Goal: Task Accomplishment & Management: Manage account settings

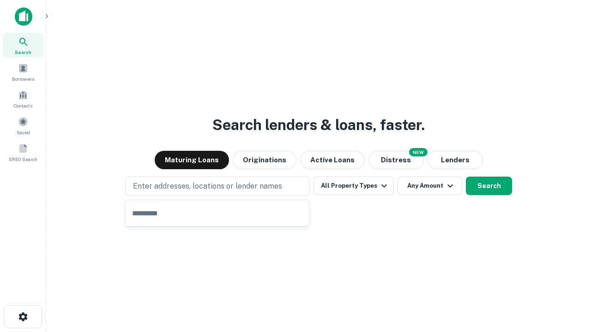
type input "**********"
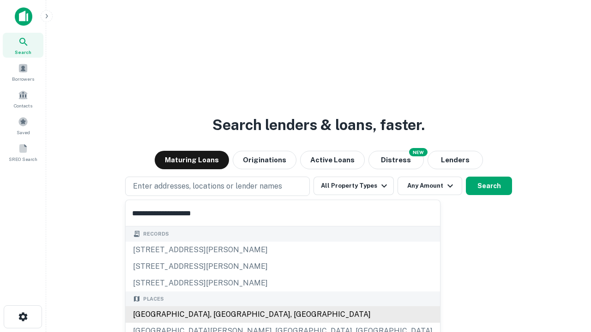
click at [221, 315] on div "[GEOGRAPHIC_DATA], [GEOGRAPHIC_DATA], [GEOGRAPHIC_DATA]" at bounding box center [283, 315] width 314 height 17
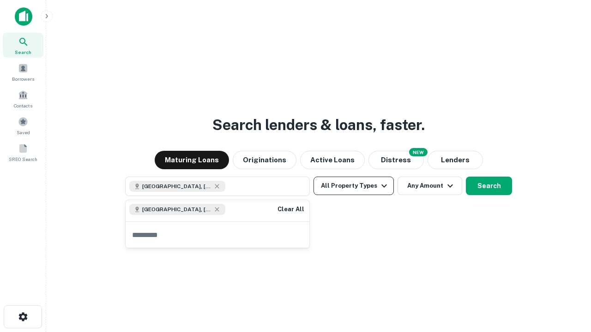
click at [354, 186] on button "All Property Types" at bounding box center [353, 186] width 80 height 18
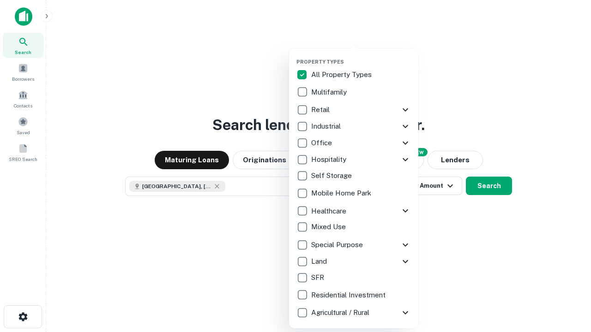
click at [361, 56] on button "button" at bounding box center [360, 56] width 129 height 0
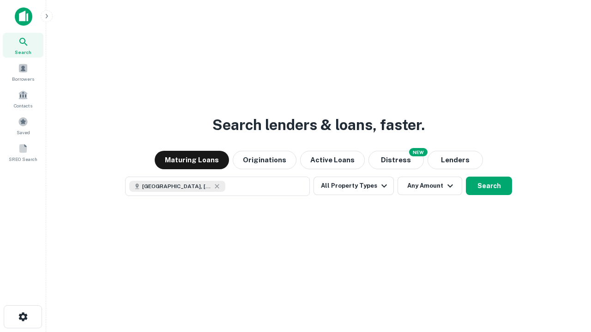
scroll to position [15, 0]
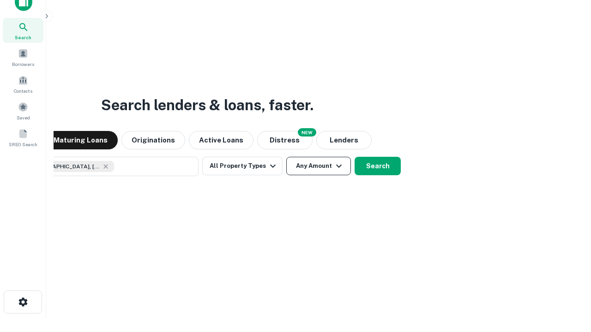
click at [286, 157] on button "Any Amount" at bounding box center [318, 166] width 65 height 18
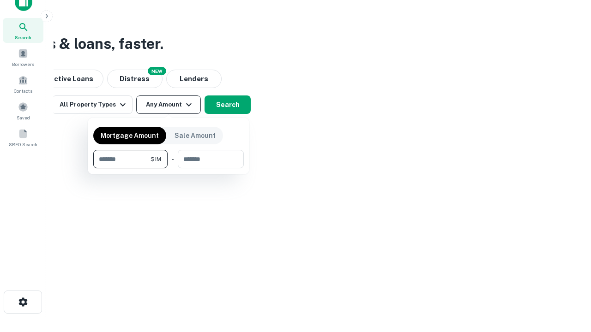
type input "*******"
click at [168, 168] on button "button" at bounding box center [168, 168] width 150 height 0
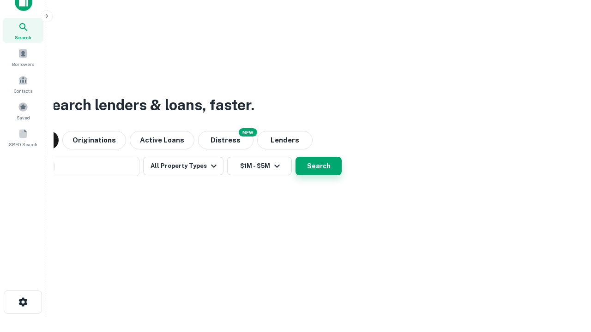
click at [295, 157] on button "Search" at bounding box center [318, 166] width 46 height 18
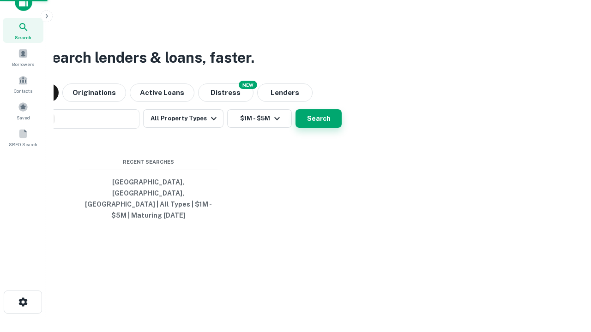
scroll to position [30, 261]
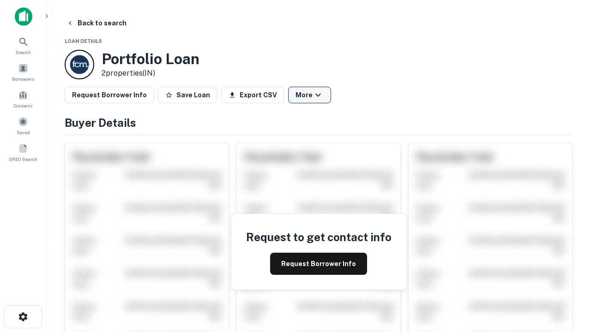
click at [309, 95] on button "More" at bounding box center [309, 95] width 43 height 17
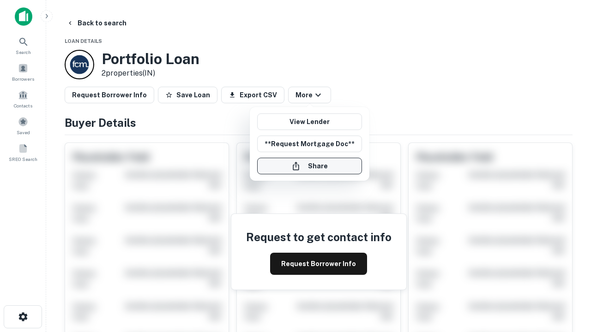
click at [309, 166] on button "Share" at bounding box center [309, 166] width 105 height 17
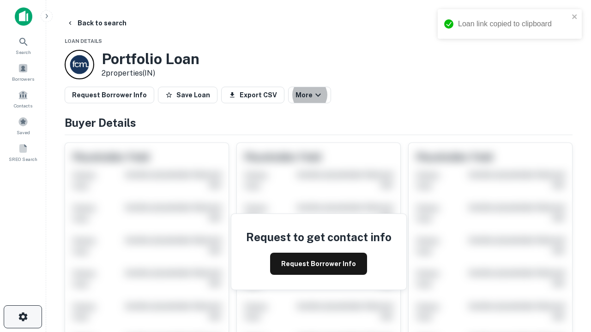
click at [23, 317] on icon "button" at bounding box center [23, 317] width 11 height 11
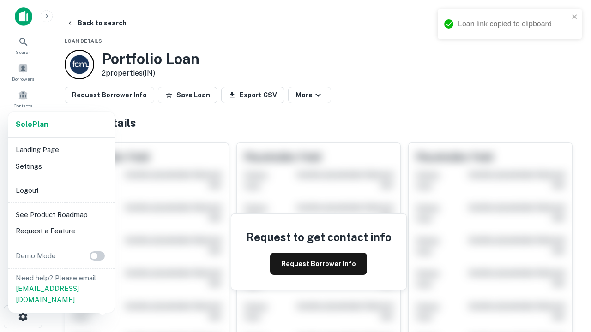
click at [61, 190] on li "Logout" at bounding box center [61, 190] width 99 height 17
